Goal: Task Accomplishment & Management: Use online tool/utility

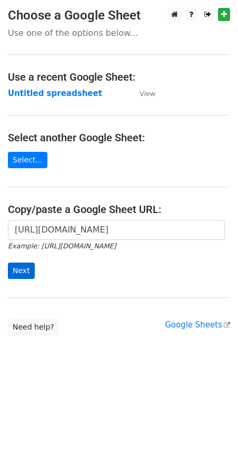
scroll to position [0, 236]
type input "[URL][DOMAIN_NAME]"
click at [12, 275] on input "Next" at bounding box center [21, 270] width 27 height 16
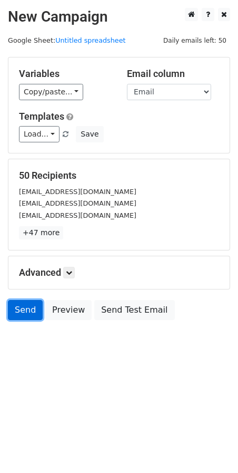
click at [30, 312] on link "Send" at bounding box center [25, 310] width 35 height 20
